Goal: Task Accomplishment & Management: Use online tool/utility

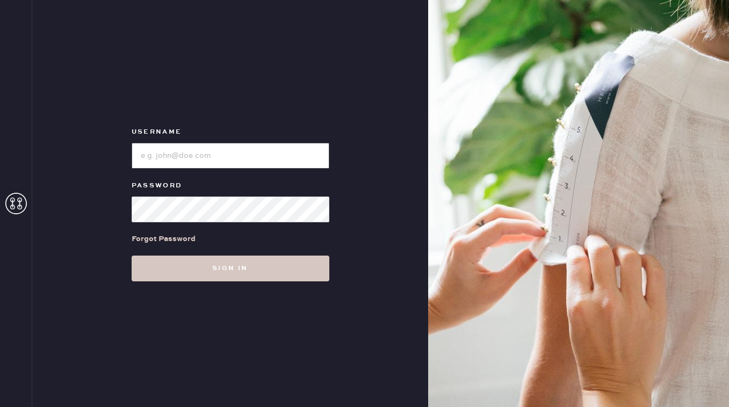
type input "reformationbeverlyhills"
click at [213, 273] on button "Sign in" at bounding box center [231, 269] width 198 height 26
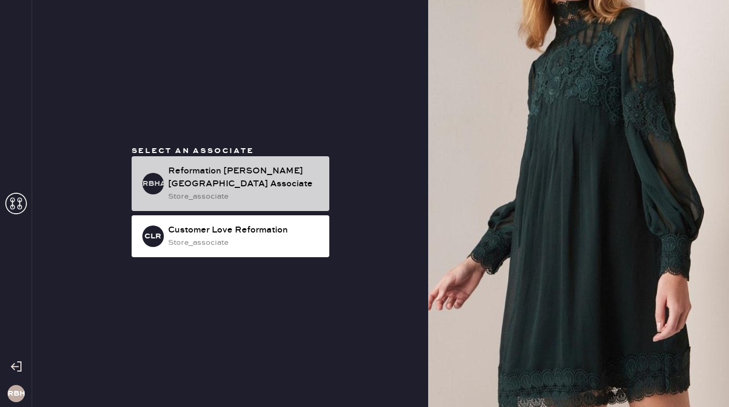
click at [202, 175] on div "Reformation [PERSON_NAME][GEOGRAPHIC_DATA] Associate" at bounding box center [244, 178] width 153 height 26
click at [236, 182] on div "Reformation [PERSON_NAME][GEOGRAPHIC_DATA] Associate" at bounding box center [244, 178] width 153 height 26
click at [187, 194] on div "store_associate" at bounding box center [244, 197] width 153 height 12
click at [183, 183] on div "Reformation [PERSON_NAME][GEOGRAPHIC_DATA] Associate" at bounding box center [244, 178] width 153 height 26
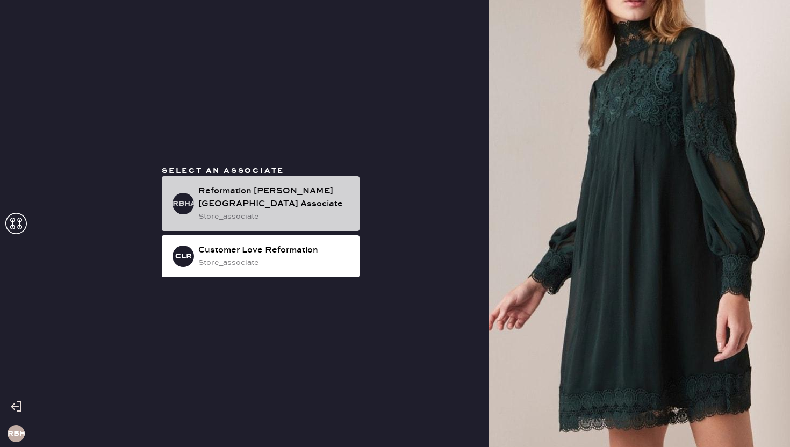
click at [273, 196] on div "Reformation [PERSON_NAME][GEOGRAPHIC_DATA] Associate" at bounding box center [274, 198] width 153 height 26
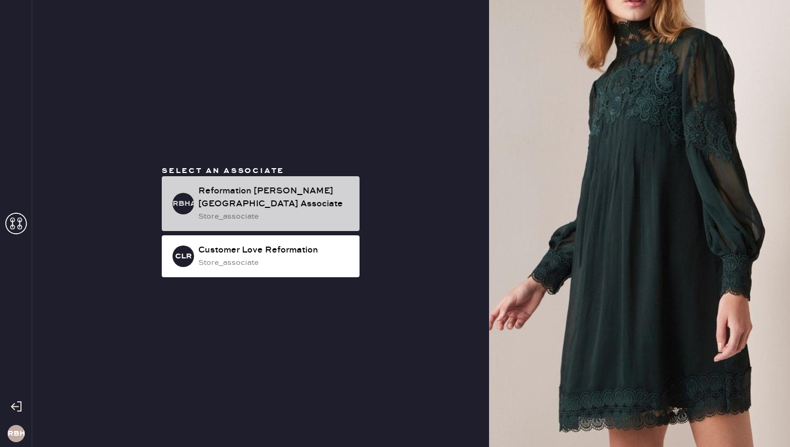
click at [236, 192] on div "Reformation [PERSON_NAME][GEOGRAPHIC_DATA] Associate" at bounding box center [274, 198] width 153 height 26
click at [297, 211] on div "store_associate" at bounding box center [274, 217] width 153 height 12
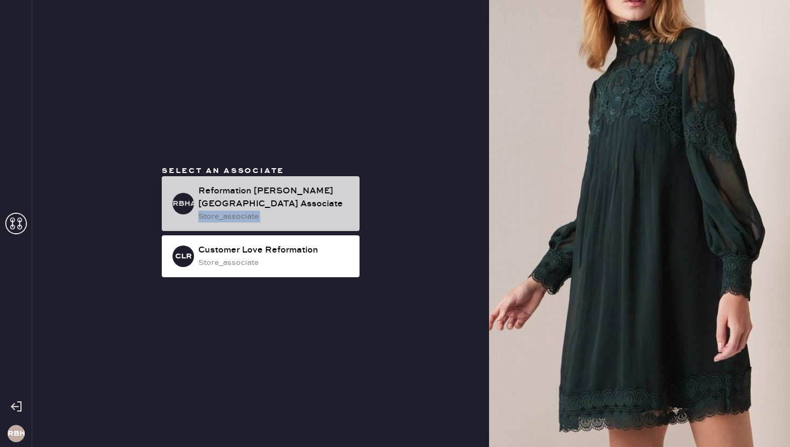
click at [297, 211] on div "store_associate" at bounding box center [274, 217] width 153 height 12
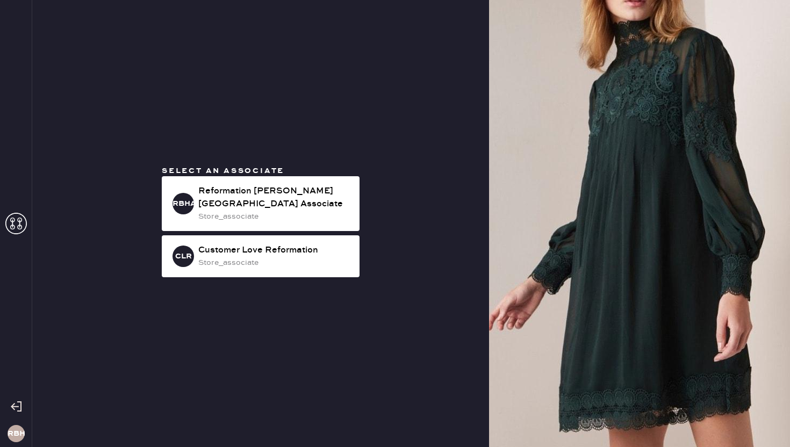
click at [305, 131] on div "Select an associate RBHA Reformation Beverly Hills Associate store_associate CL…" at bounding box center [260, 223] width 457 height 447
